Goal: Information Seeking & Learning: Learn about a topic

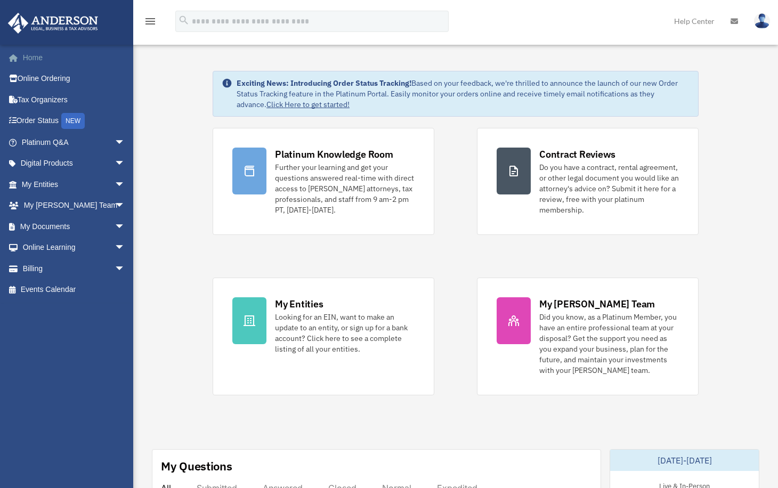
click at [32, 58] on link "Home" at bounding box center [74, 57] width 134 height 21
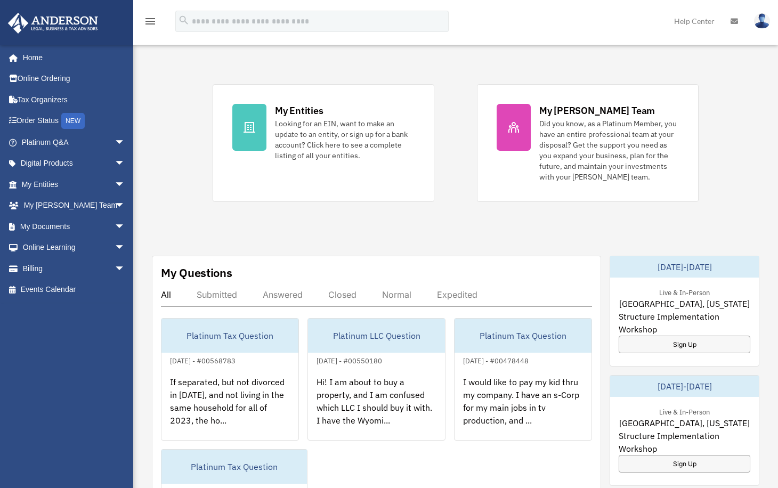
scroll to position [235, 0]
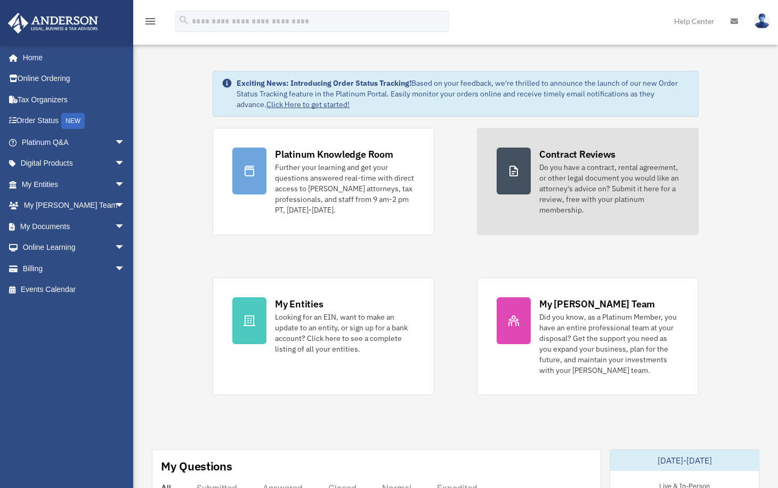
click at [553, 172] on div "Do you have a contract, rental agreement, or other legal document you would lik…" at bounding box center [609, 188] width 140 height 53
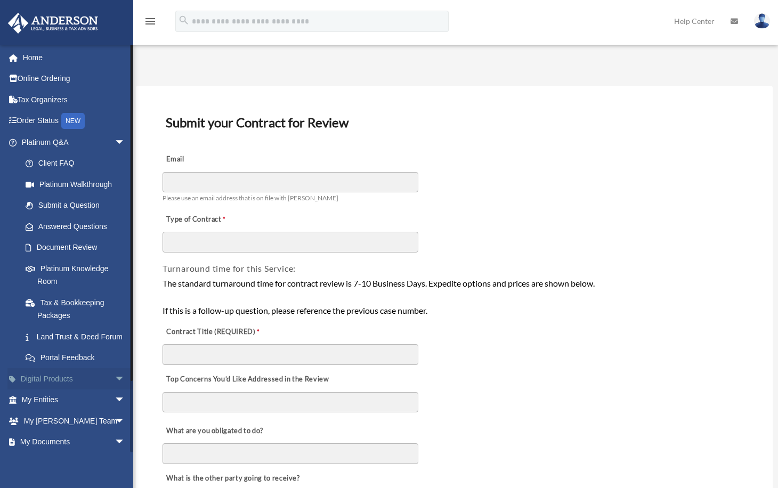
click at [65, 389] on link "Digital Products arrow_drop_down" at bounding box center [74, 378] width 134 height 21
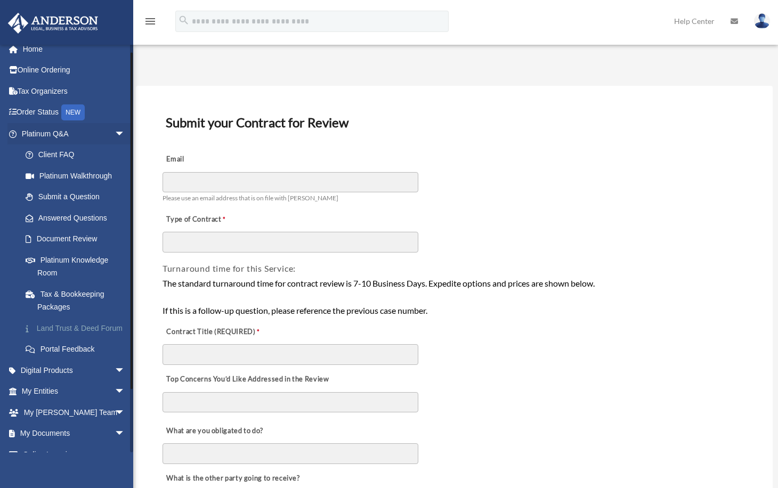
scroll to position [9, 0]
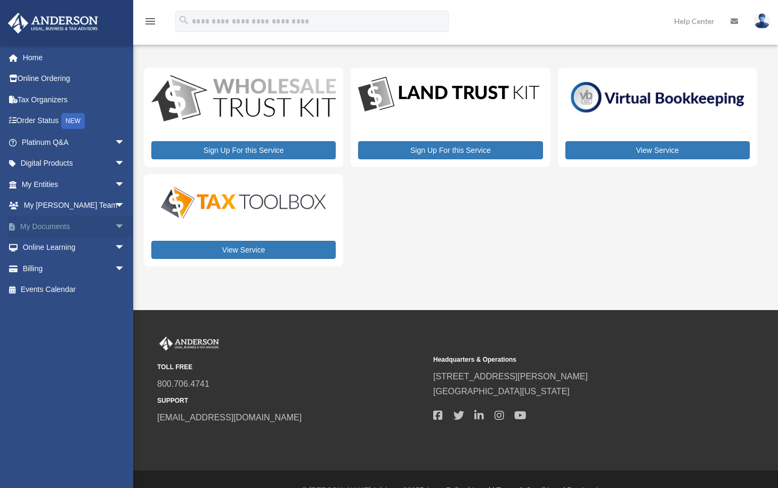
click at [48, 222] on link "My Documents arrow_drop_down" at bounding box center [74, 226] width 134 height 21
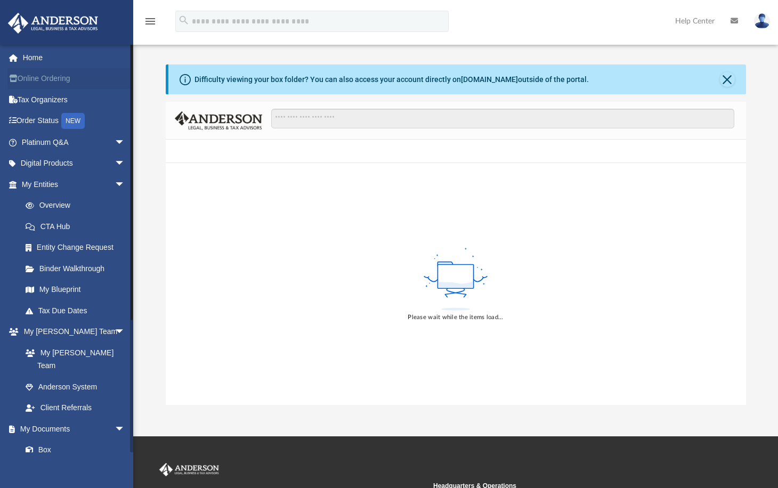
click at [37, 79] on link "Online Ordering" at bounding box center [74, 78] width 134 height 21
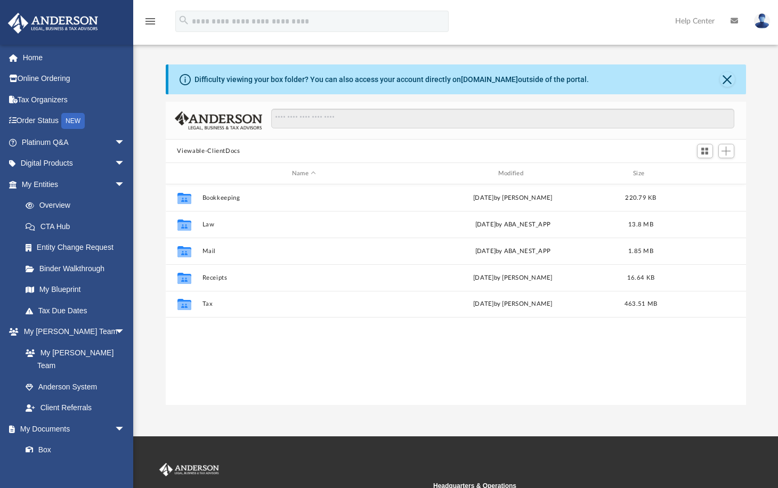
scroll to position [234, 572]
click at [57, 85] on link "Online Ordering" at bounding box center [74, 78] width 134 height 21
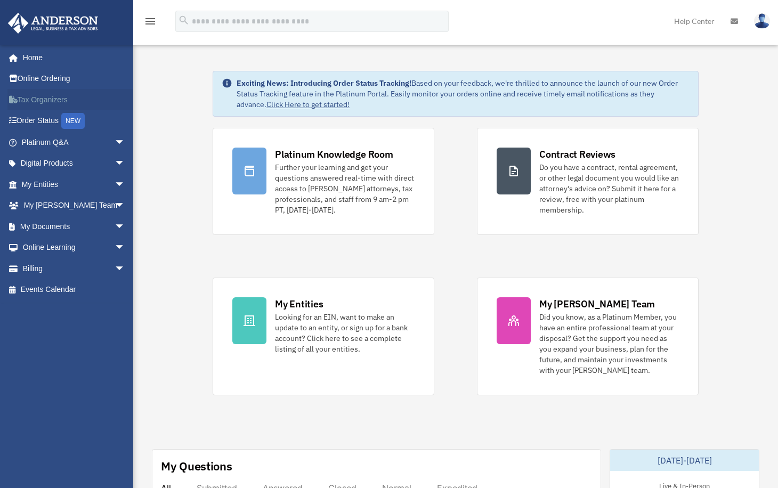
click at [40, 96] on link "Tax Organizers" at bounding box center [74, 99] width 134 height 21
click at [116, 141] on span "arrow_drop_down" at bounding box center [125, 143] width 21 height 22
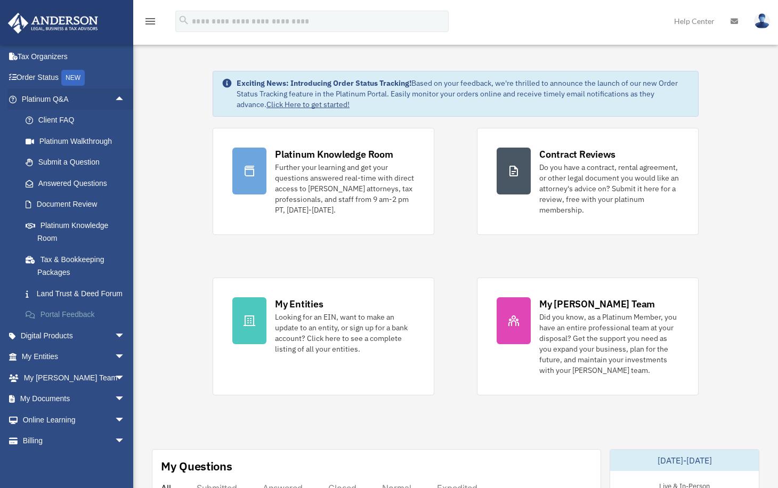
scroll to position [71, 0]
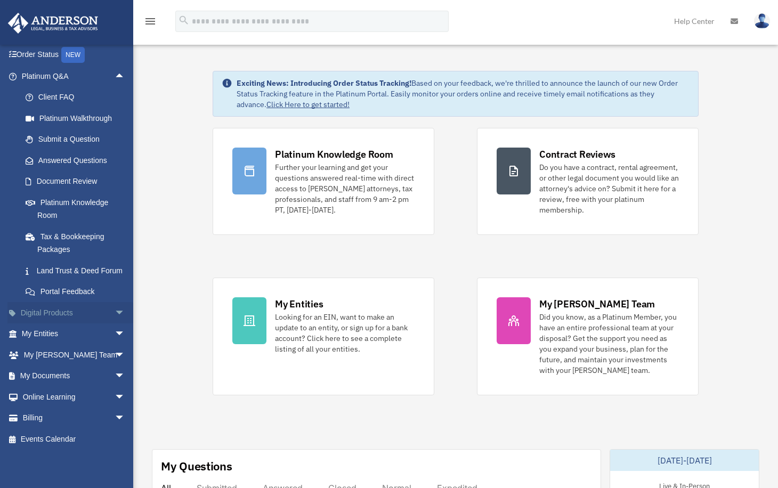
click at [63, 322] on link "Digital Products arrow_drop_down" at bounding box center [74, 312] width 134 height 21
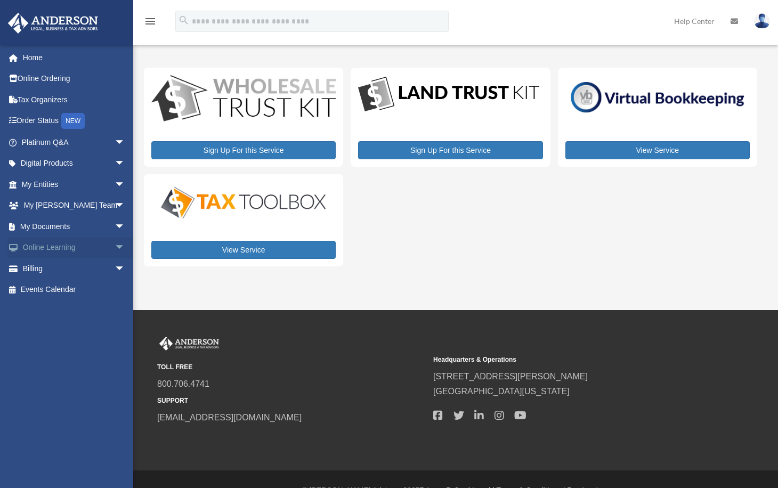
click at [67, 245] on link "Online Learning arrow_drop_down" at bounding box center [74, 247] width 134 height 21
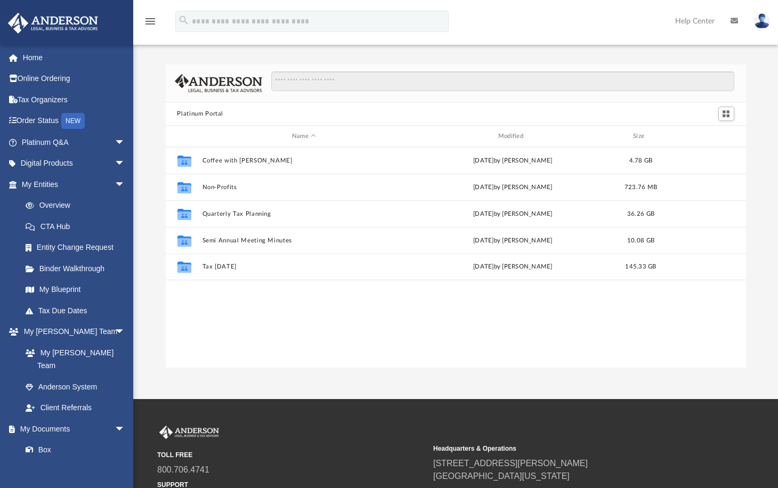
scroll to position [234, 572]
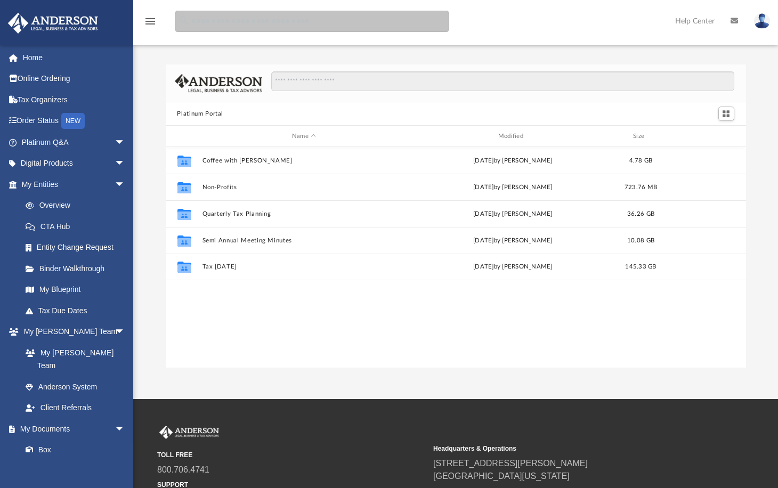
click at [224, 27] on input "search" at bounding box center [311, 21] width 273 height 21
type input "**********"
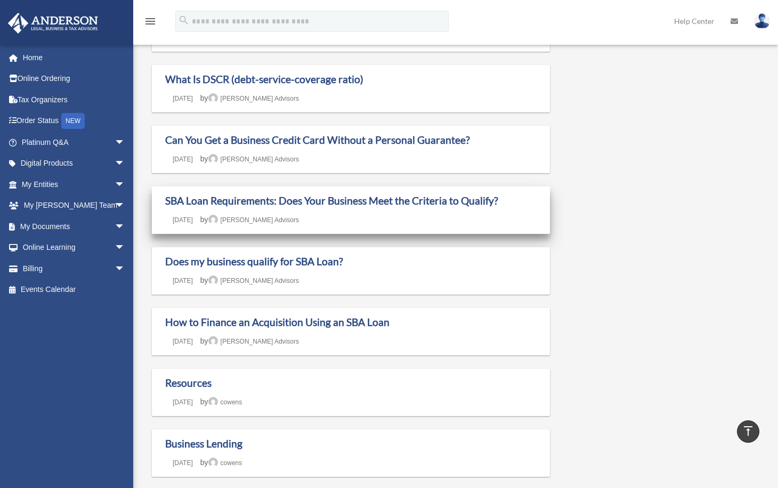
scroll to position [475, 0]
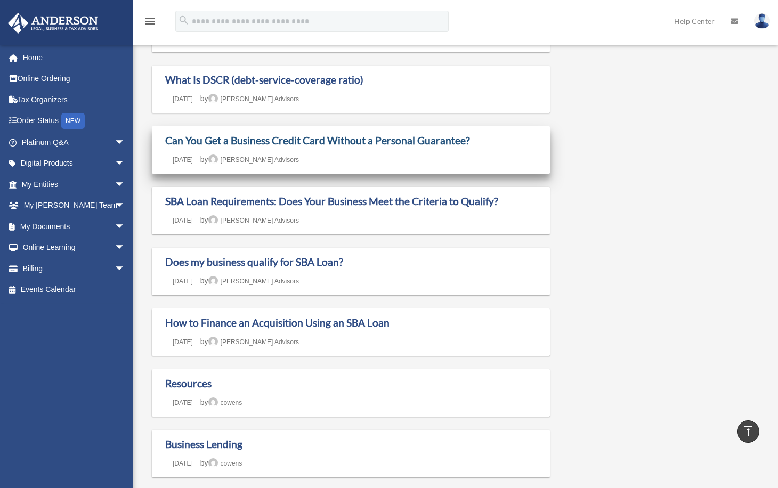
click at [320, 142] on link "Can You Get a Business Credit Card Without a Personal Guarantee?" at bounding box center [317, 140] width 305 height 12
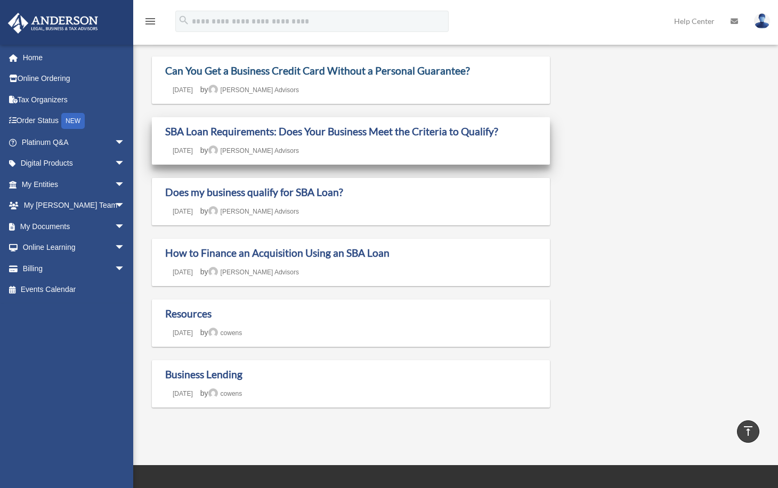
scroll to position [550, 0]
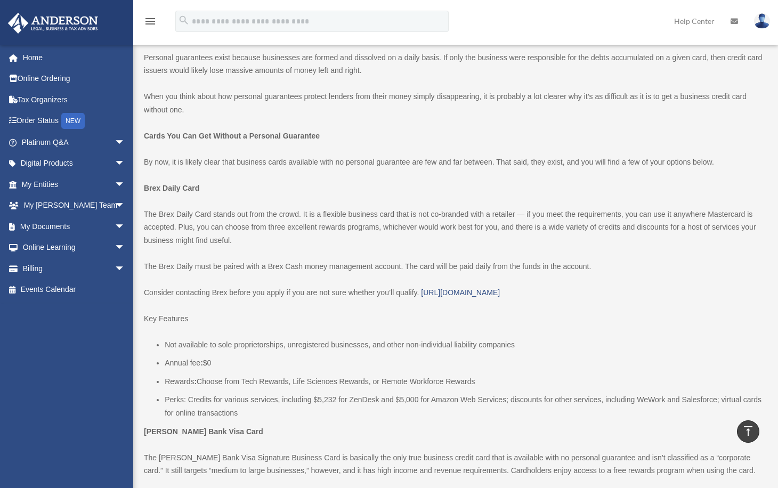
scroll to position [842, 0]
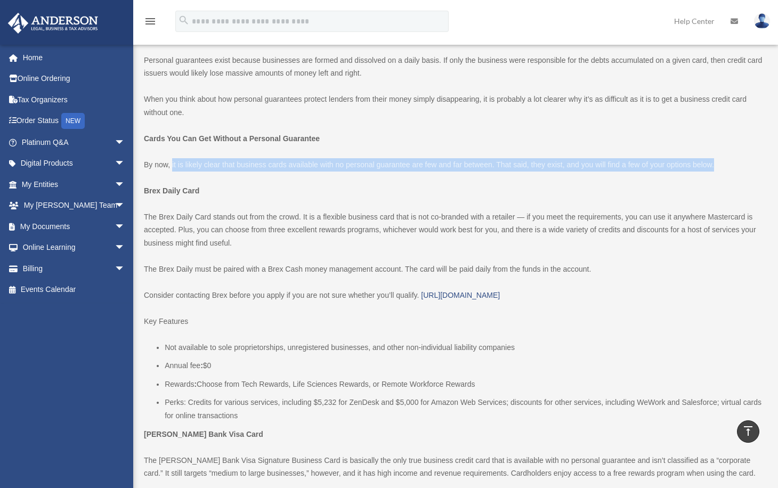
drag, startPoint x: 171, startPoint y: 165, endPoint x: 226, endPoint y: 183, distance: 58.3
click at [472, 160] on p "By now, it is likely clear that business cards available with no personal guara…" at bounding box center [454, 164] width 621 height 13
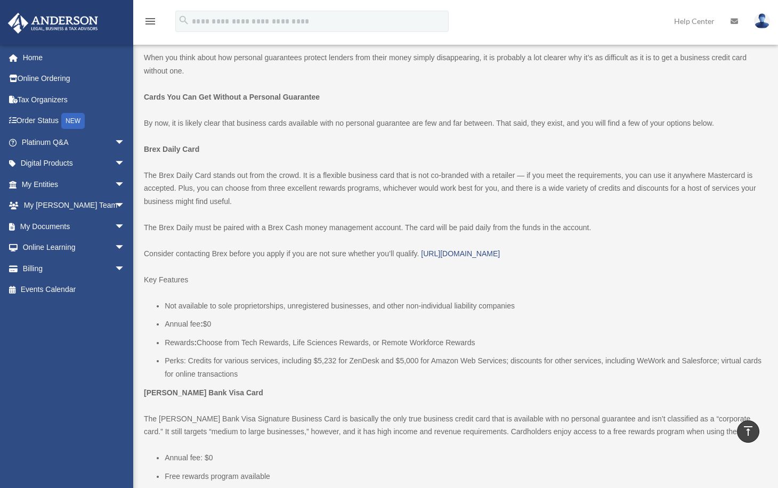
scroll to position [891, 0]
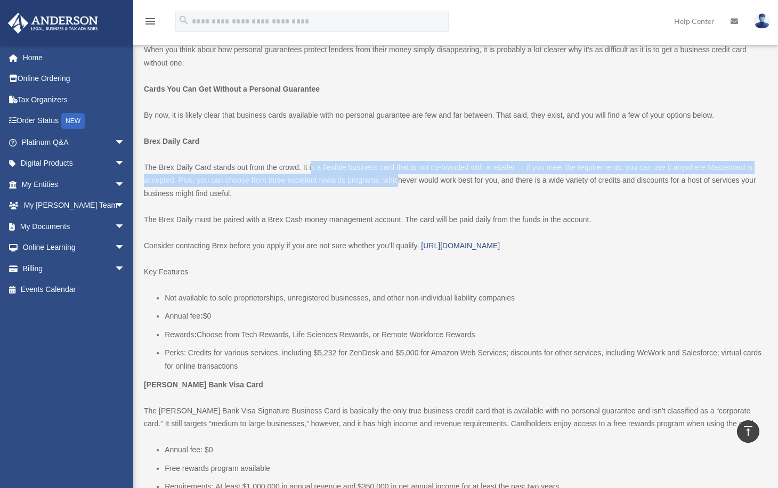
drag, startPoint x: 312, startPoint y: 168, endPoint x: 403, endPoint y: 176, distance: 91.4
click at [403, 176] on p "The Brex Daily Card stands out from the crowd. It is a flexible business card t…" at bounding box center [454, 180] width 621 height 39
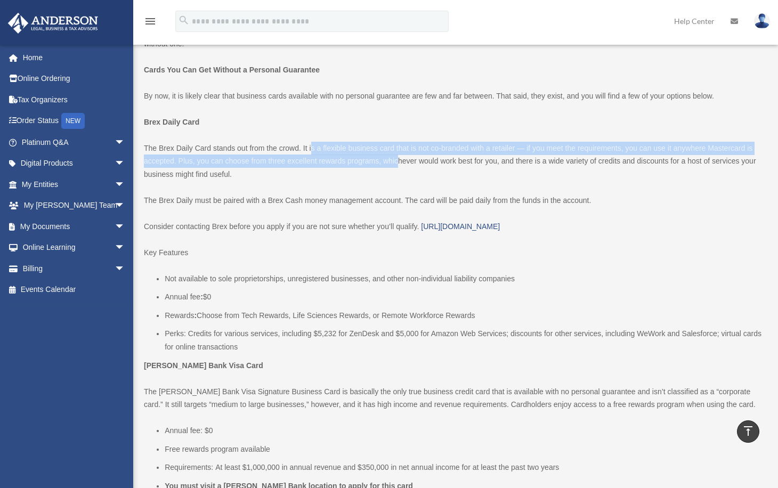
scroll to position [908, 0]
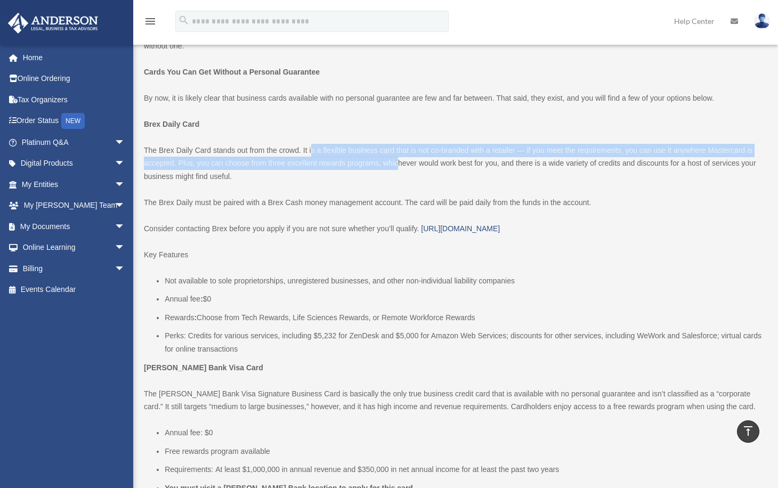
click at [187, 163] on p "The Brex Daily Card stands out from the crowd. It is a flexible business card t…" at bounding box center [454, 163] width 621 height 39
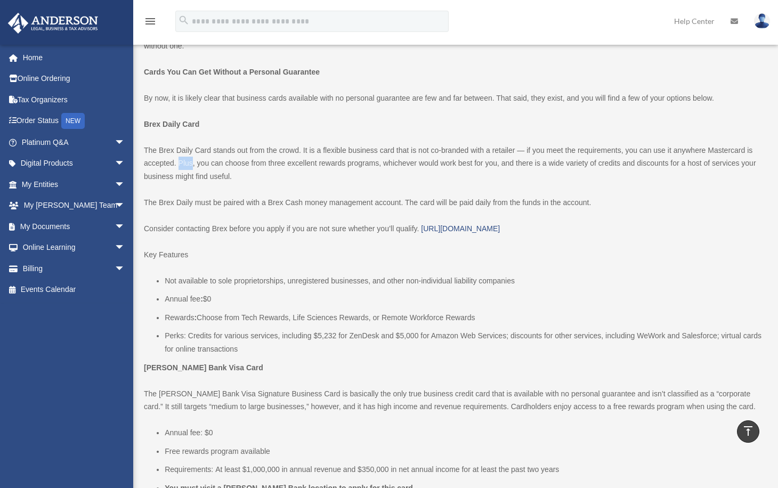
click at [187, 163] on p "The Brex Daily Card stands out from the crowd. It is a flexible business card t…" at bounding box center [454, 163] width 621 height 39
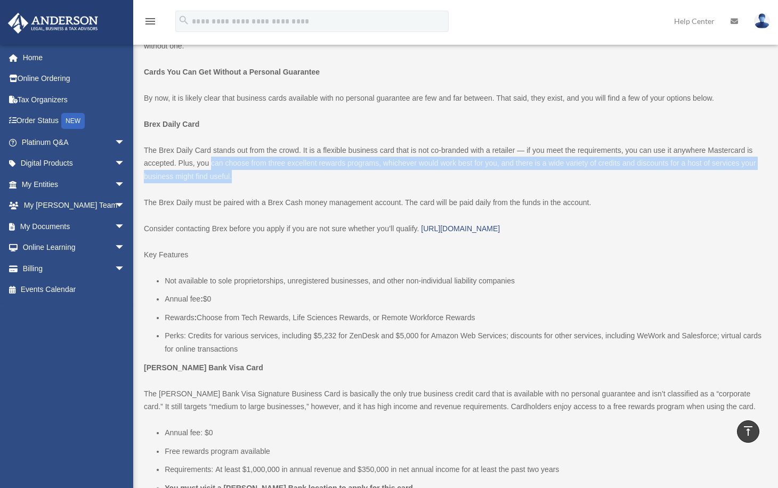
drag, startPoint x: 213, startPoint y: 164, endPoint x: 269, endPoint y: 182, distance: 59.5
click at [269, 182] on p "The Brex Daily Card stands out from the crowd. It is a flexible business card t…" at bounding box center [454, 163] width 621 height 39
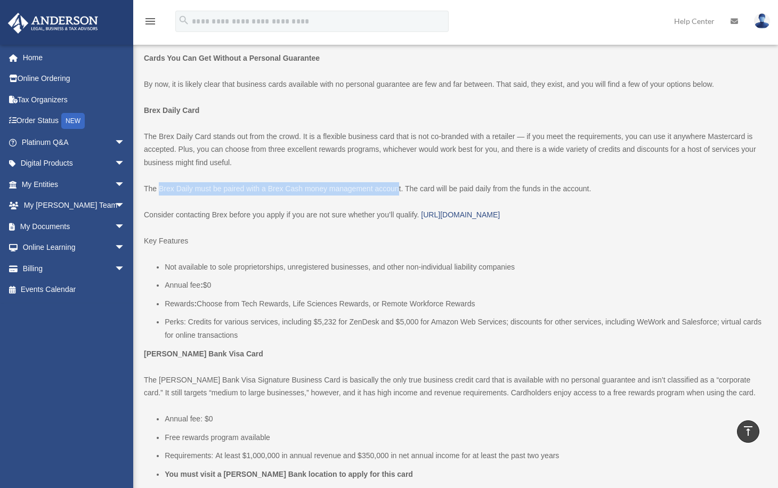
drag, startPoint x: 160, startPoint y: 191, endPoint x: 401, endPoint y: 189, distance: 240.8
click at [401, 189] on p "The Brex Daily must be paired with a Brex Cash money management account. The ca…" at bounding box center [454, 188] width 621 height 13
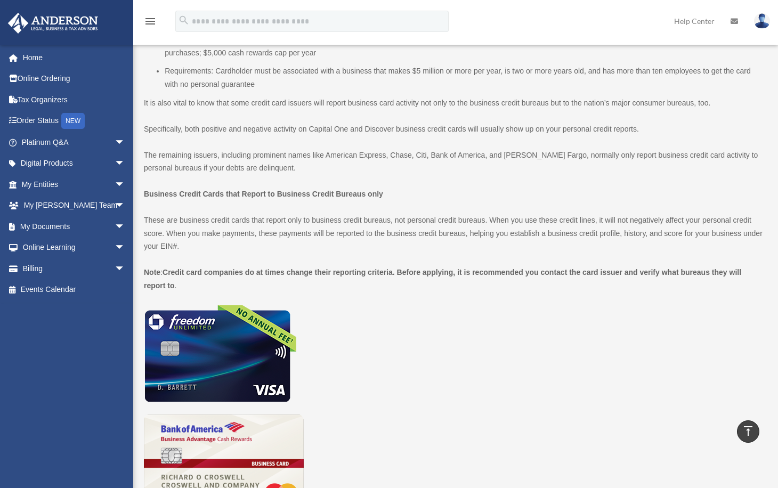
scroll to position [1787, 0]
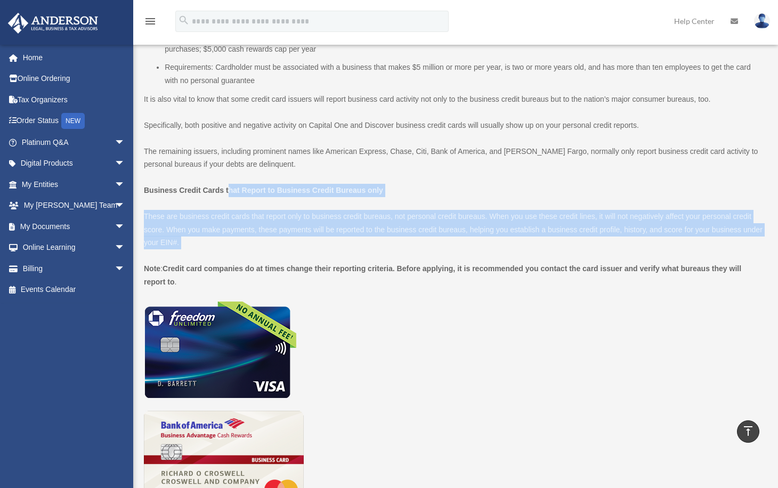
drag, startPoint x: 228, startPoint y: 190, endPoint x: 360, endPoint y: 247, distance: 143.4
click at [360, 247] on div "A personal guarantee is usually required for everyday business credit cards. Th…" at bounding box center [454, 90] width 621 height 3035
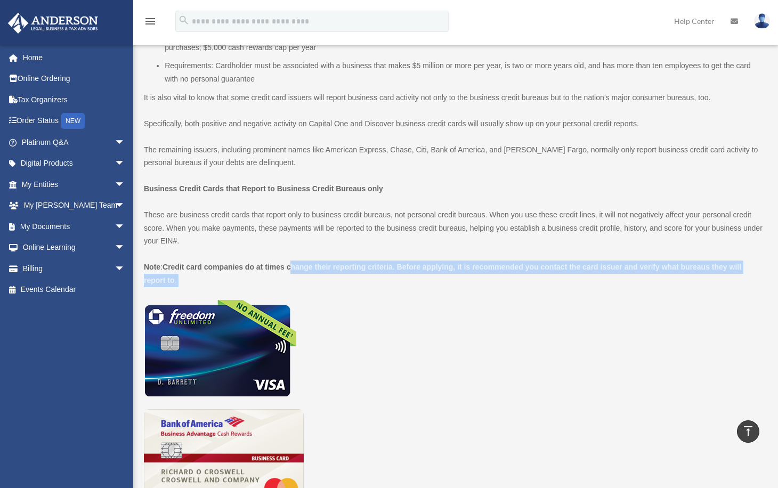
drag, startPoint x: 293, startPoint y: 265, endPoint x: 321, endPoint y: 274, distance: 29.5
click at [321, 274] on p "Note : Credit card companies do at times change their reporting criteria. Befor…" at bounding box center [454, 273] width 621 height 26
click at [323, 283] on p "Note : Credit card companies do at times change their reporting criteria. Befor…" at bounding box center [454, 273] width 621 height 26
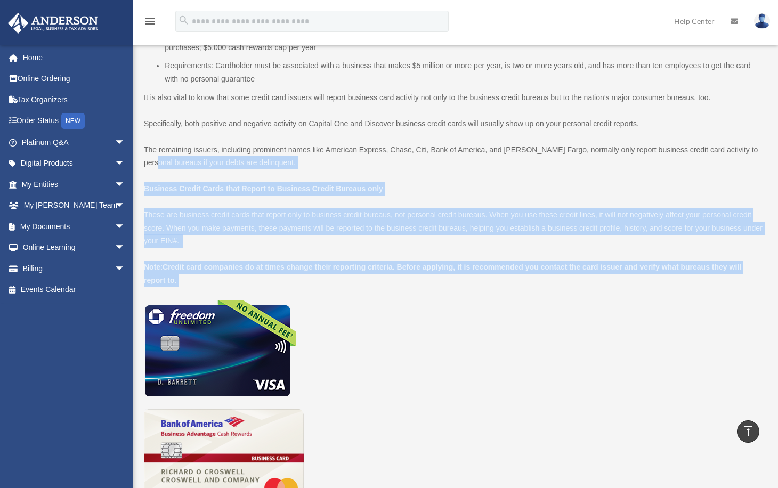
drag, startPoint x: 190, startPoint y: 282, endPoint x: 157, endPoint y: 159, distance: 128.0
click at [157, 159] on div "A personal guarantee is usually required for everyday business credit cards. Th…" at bounding box center [454, 89] width 621 height 3035
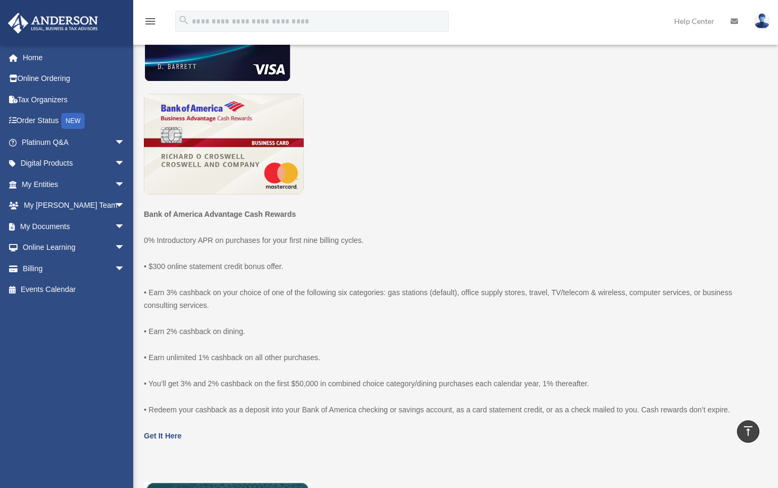
scroll to position [2110, 0]
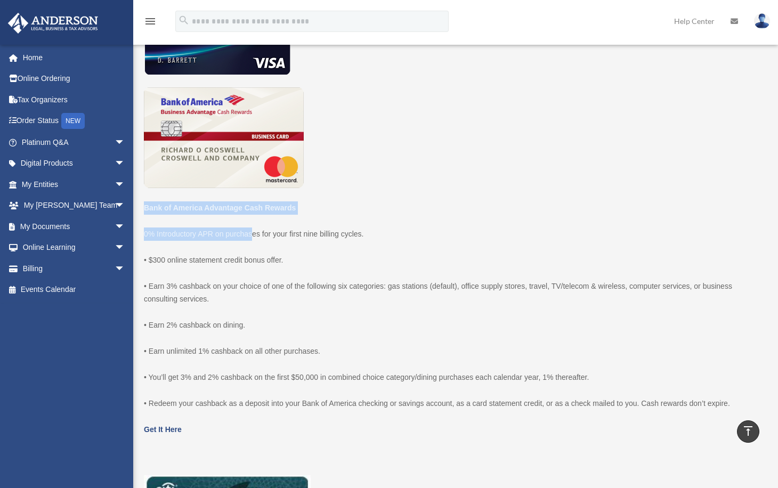
drag, startPoint x: 143, startPoint y: 209, endPoint x: 252, endPoint y: 228, distance: 111.4
click at [226, 238] on p "0% Introductory APR on purchases for your first nine billing cycles." at bounding box center [454, 233] width 621 height 13
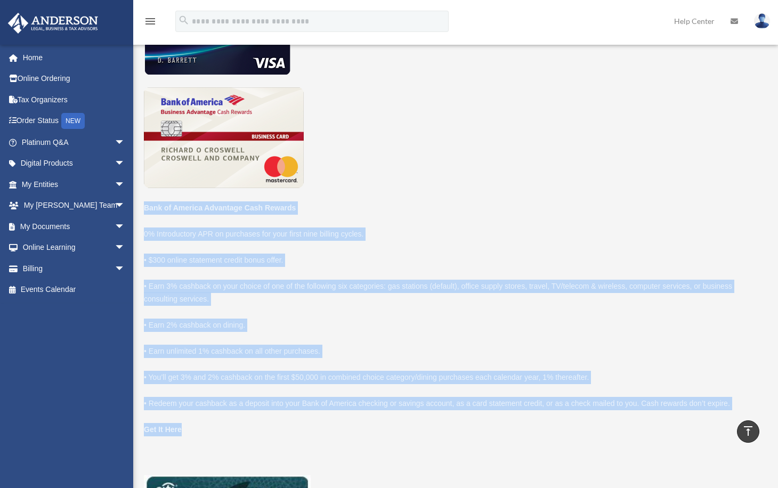
drag, startPoint x: 143, startPoint y: 208, endPoint x: 355, endPoint y: 428, distance: 305.5
click at [355, 428] on p "Get It Here" at bounding box center [454, 429] width 621 height 13
drag, startPoint x: 244, startPoint y: 431, endPoint x: 143, endPoint y: 207, distance: 246.5
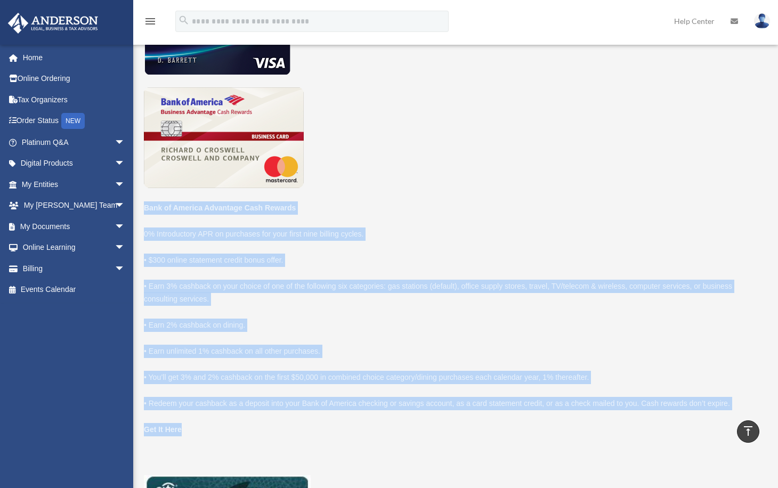
click at [144, 207] on b "Bank of America Advantage Cash Rewards" at bounding box center [220, 207] width 152 height 9
drag, startPoint x: 142, startPoint y: 207, endPoint x: 347, endPoint y: 431, distance: 303.1
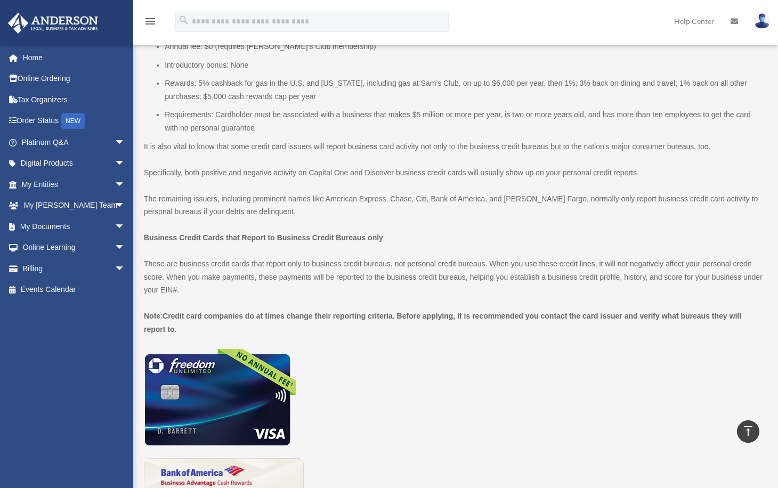
scroll to position [1744, 0]
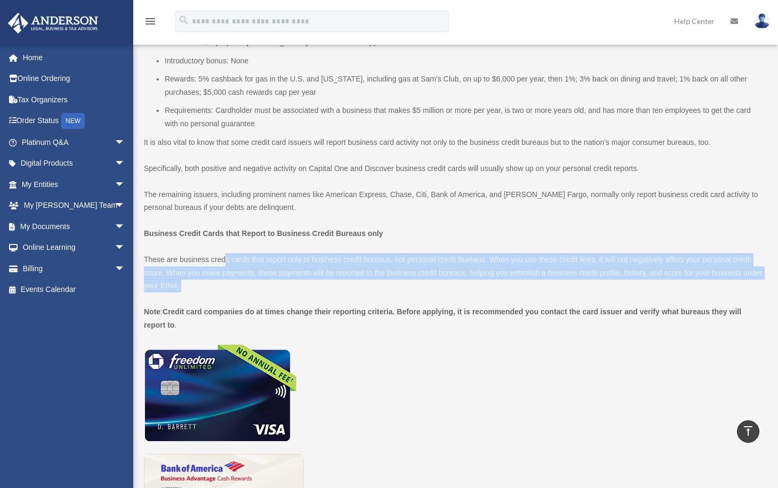
drag, startPoint x: 224, startPoint y: 258, endPoint x: 263, endPoint y: 290, distance: 50.3
click at [264, 291] on p "These are business credit cards that report only to business credit bureaus, no…" at bounding box center [454, 272] width 621 height 39
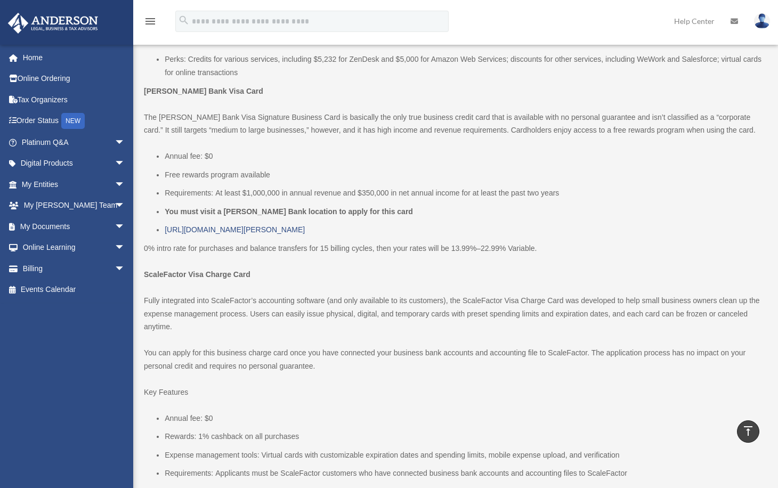
scroll to position [1177, 0]
